Goal: Task Accomplishment & Management: Manage account settings

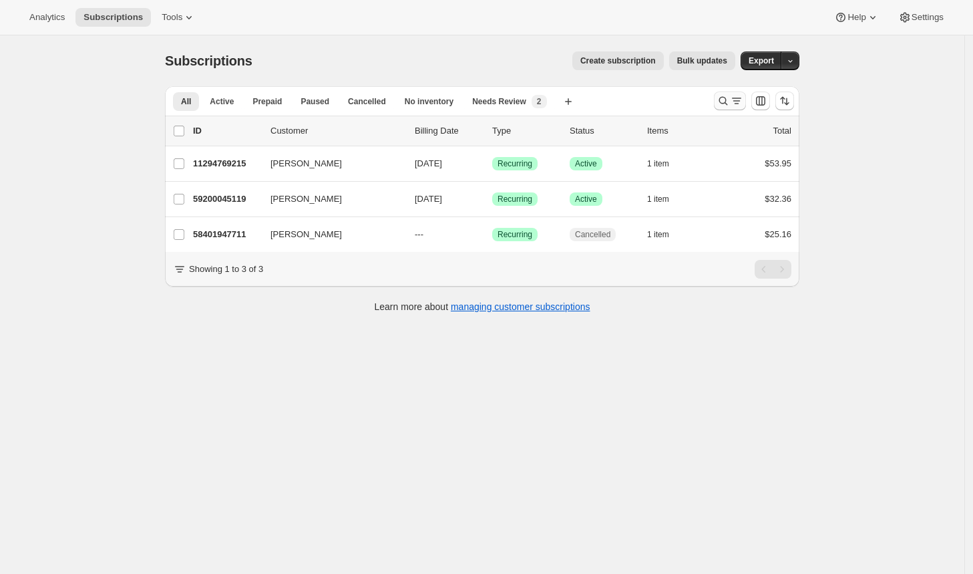
click at [735, 107] on icon "Search and filter results" at bounding box center [736, 100] width 13 height 13
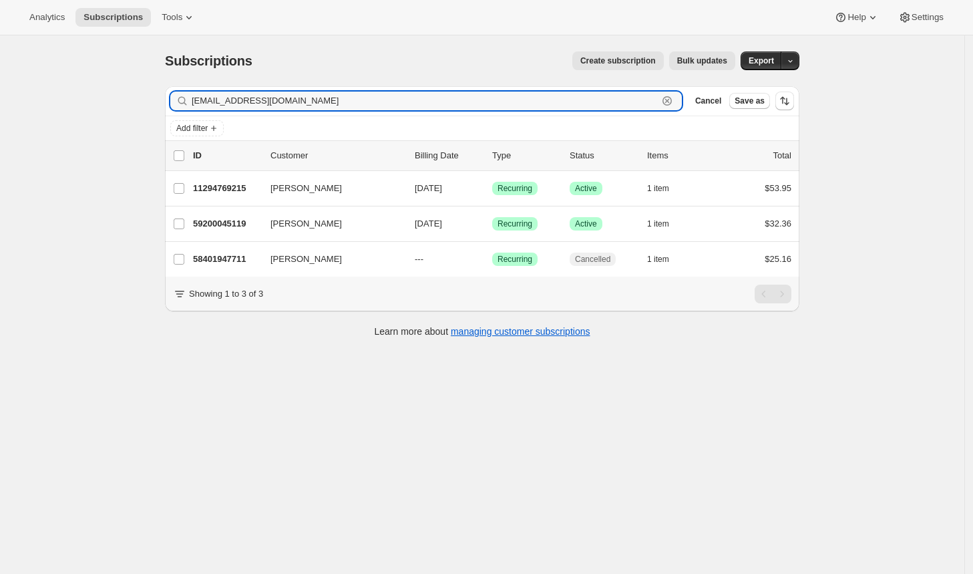
paste input "[EMAIL_ADDRESS][DOMAIN_NAME]"
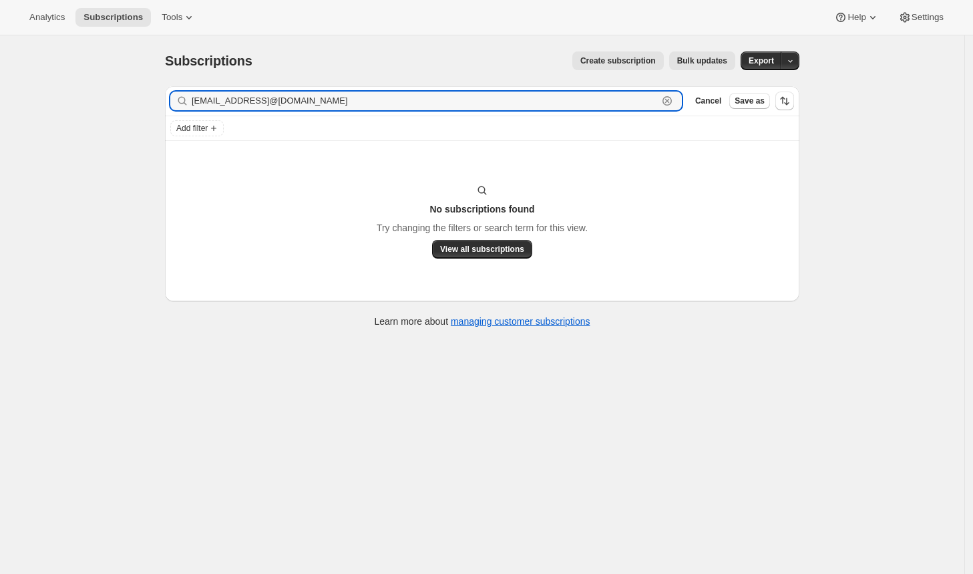
drag, startPoint x: 458, startPoint y: 98, endPoint x: 179, endPoint y: 100, distance: 279.2
click at [179, 100] on div "[EMAIL_ADDRESS]@[DOMAIN_NAME] Clear" at bounding box center [426, 101] width 512 height 19
paste input "text"
type input "[EMAIL_ADDRESS][DOMAIN_NAME]"
drag, startPoint x: 329, startPoint y: 104, endPoint x: 161, endPoint y: 104, distance: 168.3
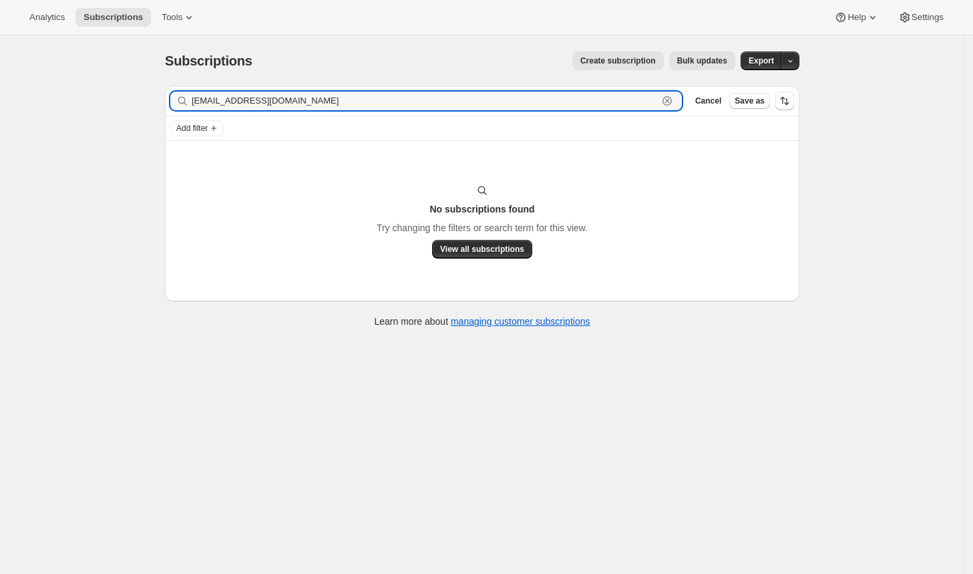
click at [161, 104] on div "Filter subscribers [EMAIL_ADDRESS][DOMAIN_NAME] Clear Cancel Save as Add filter…" at bounding box center [476, 208] width 645 height 266
paste input "[EMAIL_ADDRESS][DOMAIN_NAME]"
type input "[EMAIL_ADDRESS][DOMAIN_NAME]"
